Goal: Task Accomplishment & Management: Manage account settings

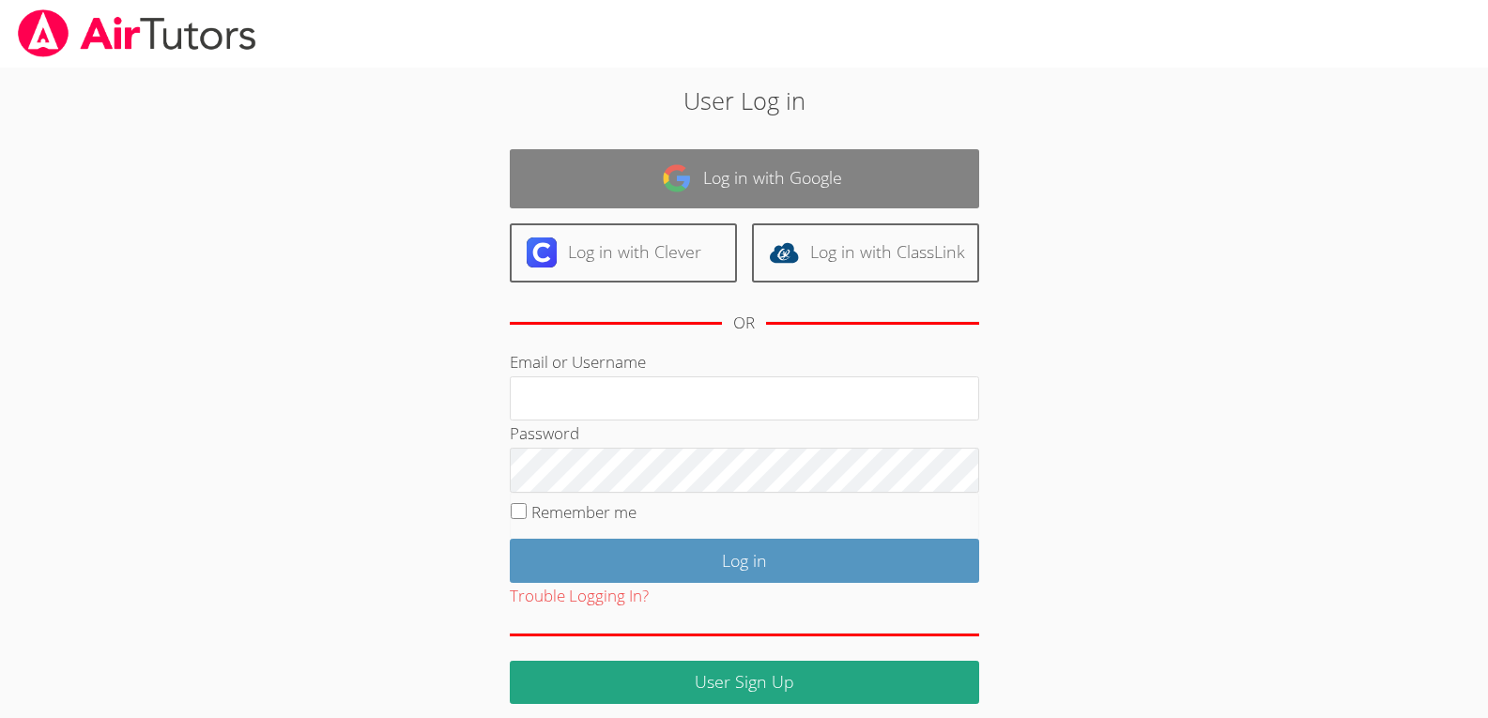
type input "[EMAIL_ADDRESS][DOMAIN_NAME]"
click at [705, 200] on link "Log in with Google" at bounding box center [744, 178] width 469 height 59
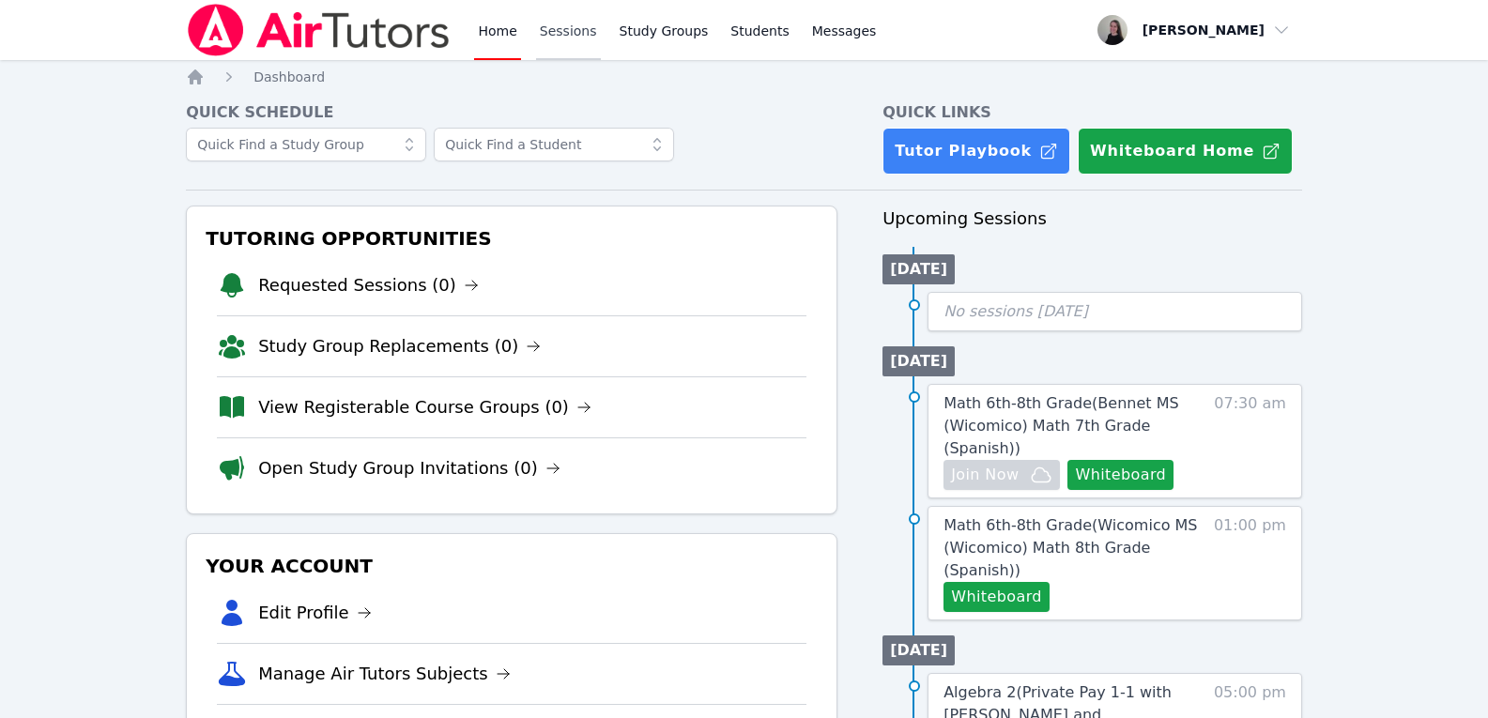
click at [564, 29] on link "Sessions" at bounding box center [568, 30] width 65 height 60
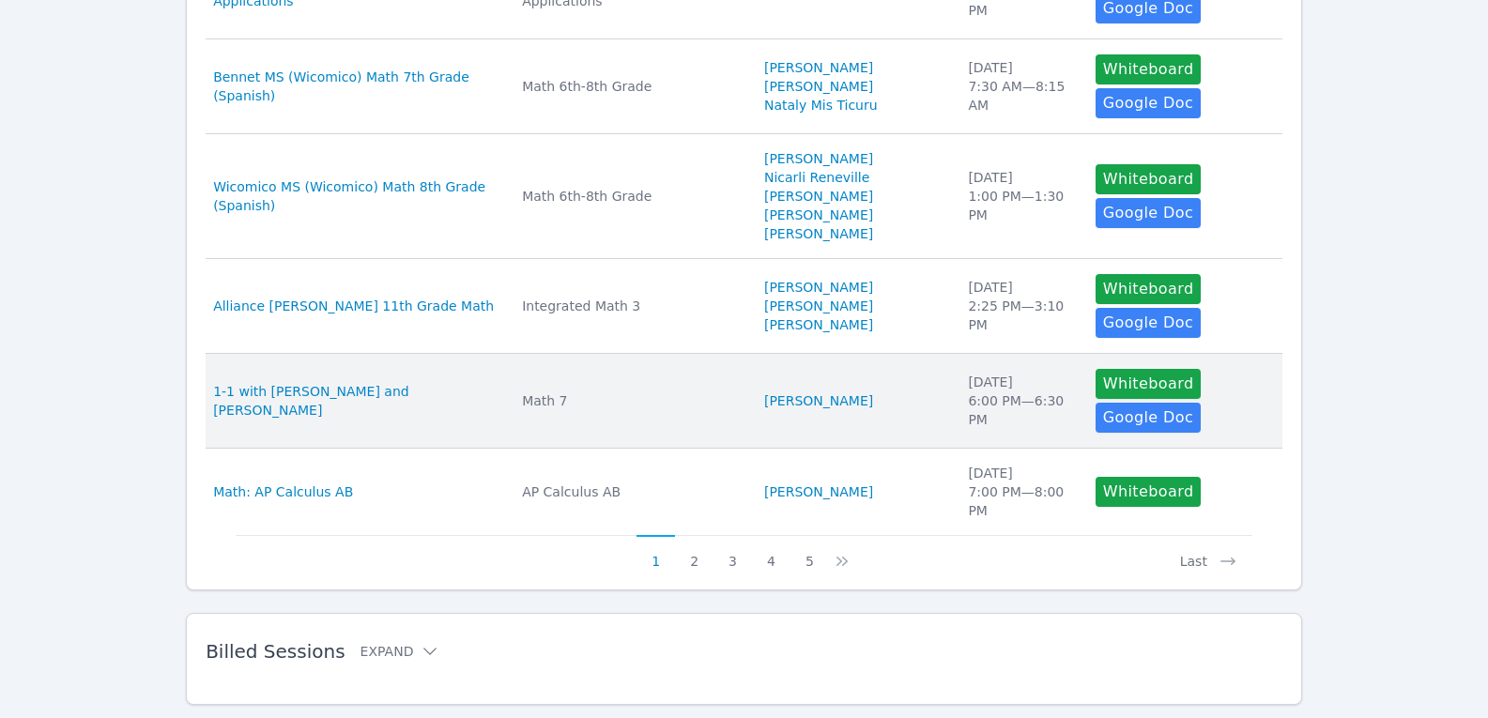
scroll to position [939, 0]
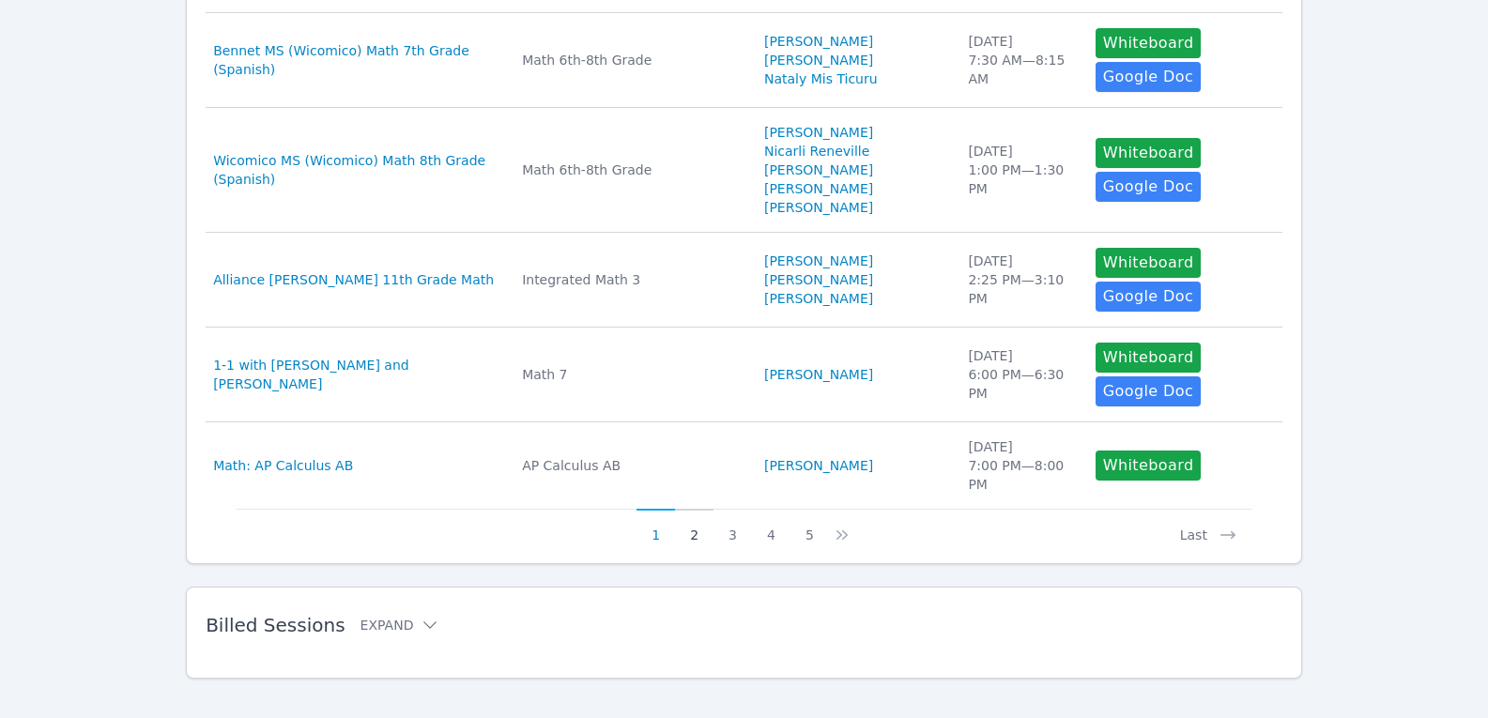
click at [701, 545] on button "2" at bounding box center [694, 527] width 38 height 36
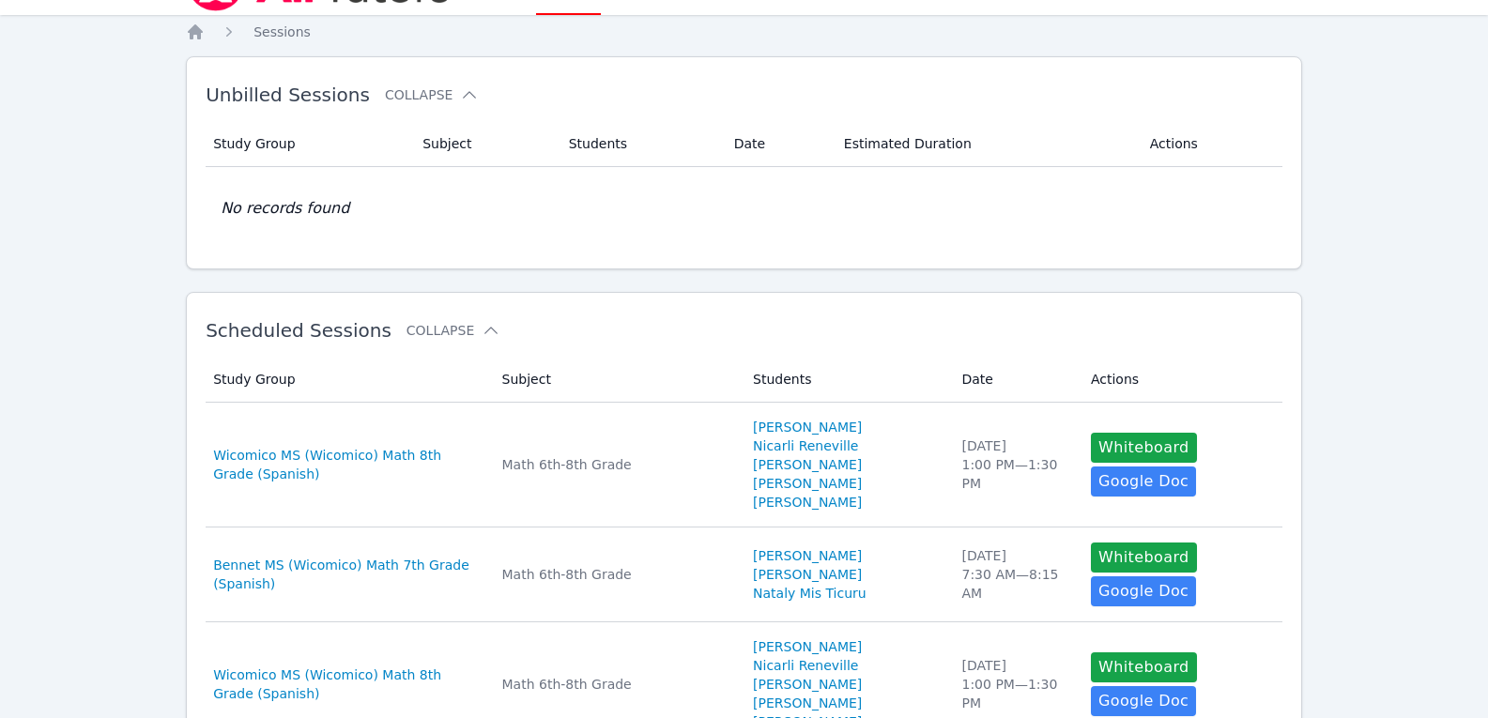
scroll to position [0, 0]
